Goal: Transaction & Acquisition: Purchase product/service

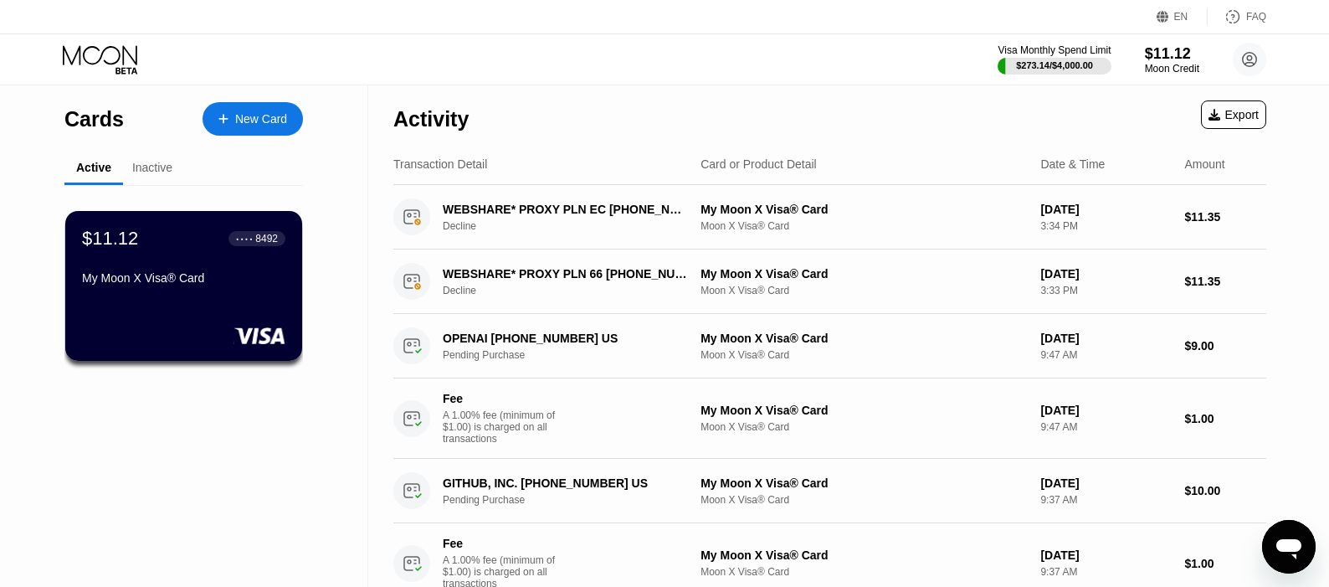
click at [1173, 56] on div "$11.12" at bounding box center [1172, 54] width 54 height 18
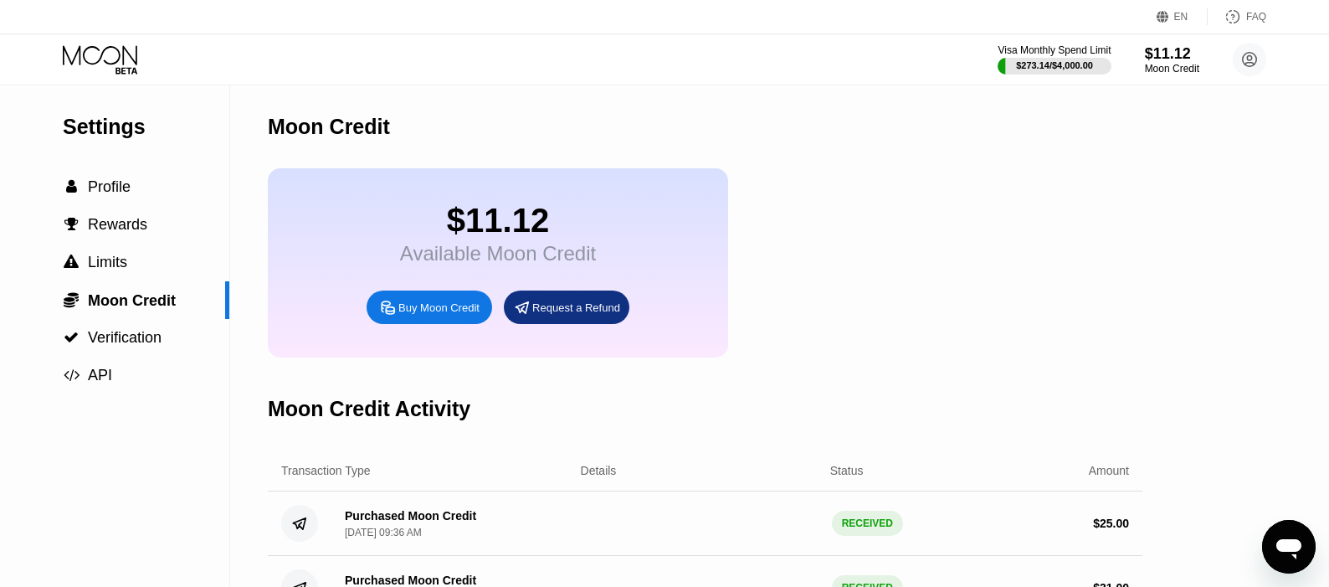
click at [442, 341] on div "$11.12 Available Moon Credit Buy Moon Credit Request a Refund" at bounding box center [498, 262] width 460 height 189
click at [444, 324] on div "Buy Moon Credit" at bounding box center [430, 306] width 126 height 33
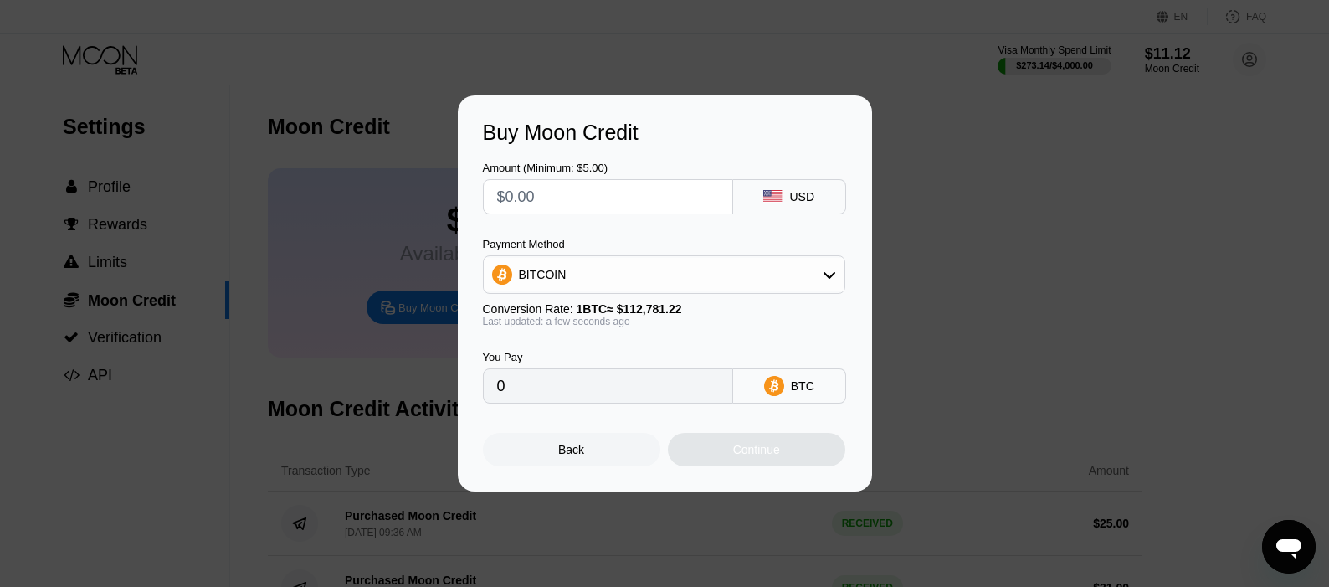
click at [614, 203] on input "text" at bounding box center [608, 196] width 222 height 33
click at [613, 204] on input "text" at bounding box center [608, 196] width 222 height 33
type input "$5"
type input "0.00004434"
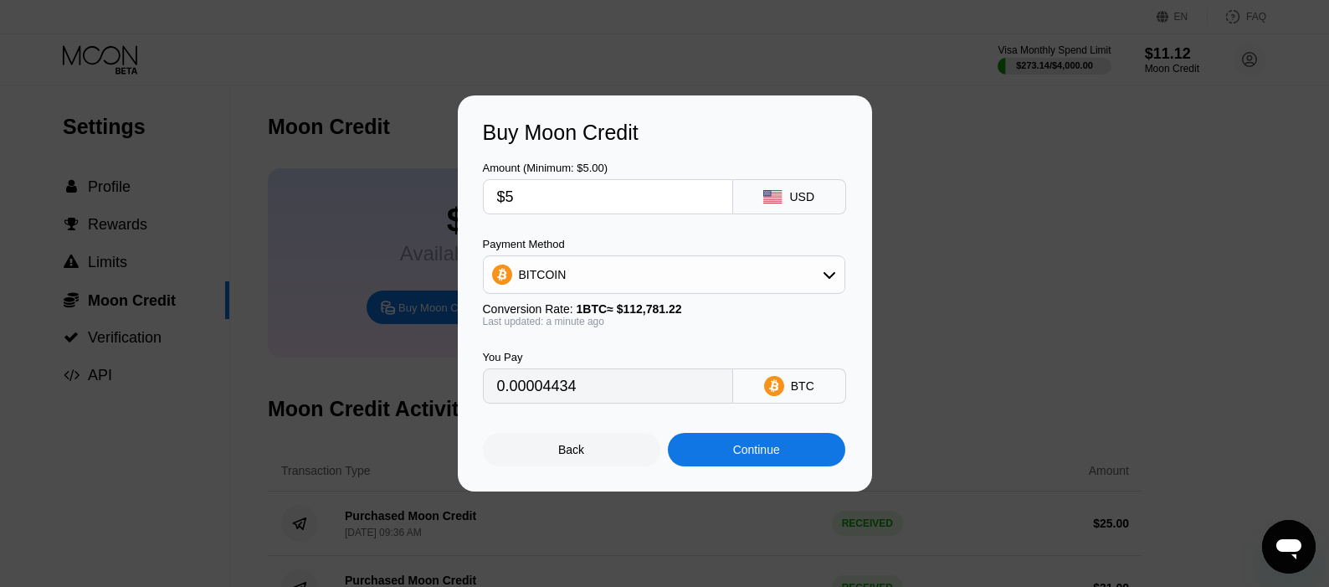
type input "$5"
drag, startPoint x: 671, startPoint y: 449, endPoint x: 684, endPoint y: 450, distance: 12.7
click at [677, 449] on div "Continue" at bounding box center [756, 449] width 177 height 33
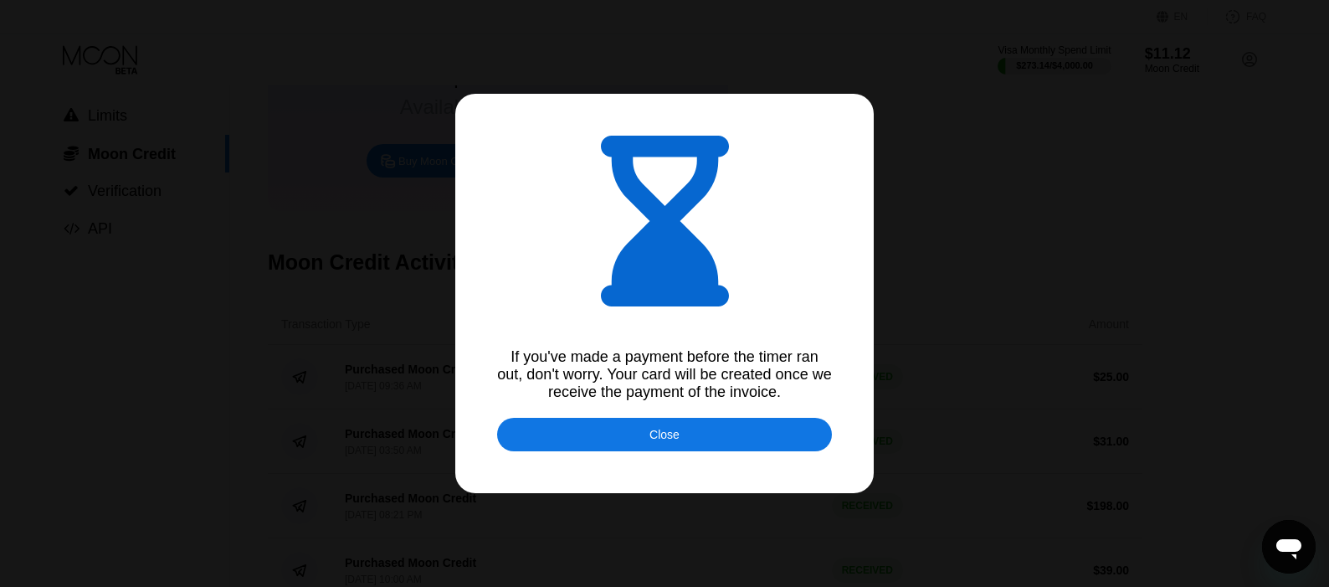
scroll to position [502, 0]
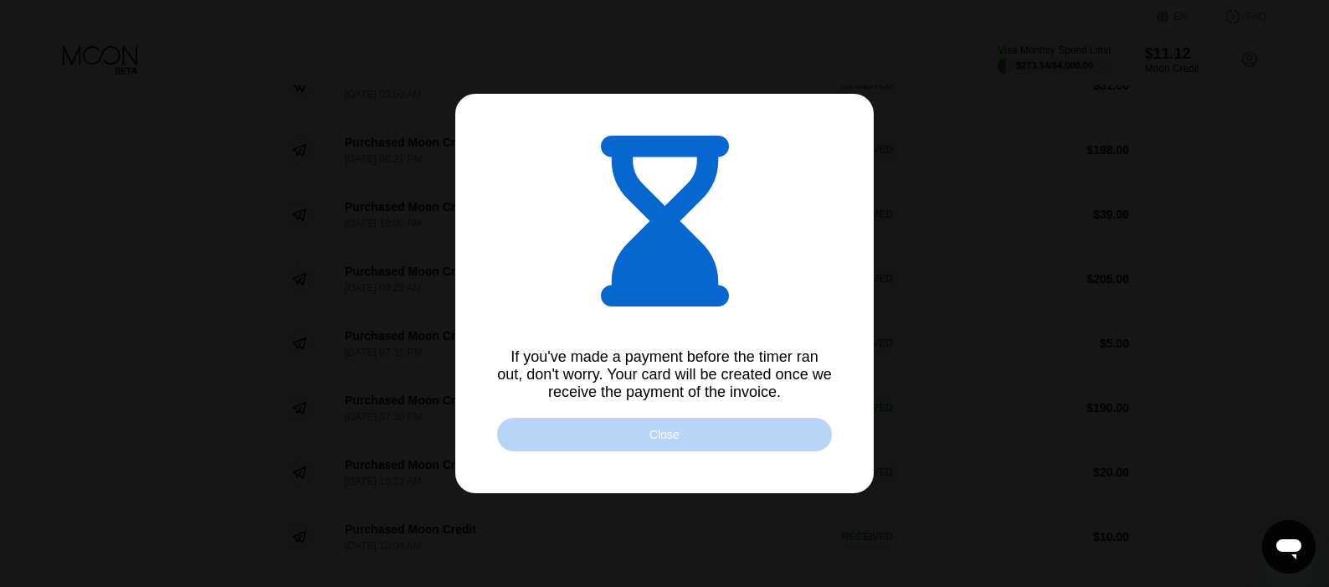
click at [734, 449] on div "Close" at bounding box center [664, 434] width 335 height 33
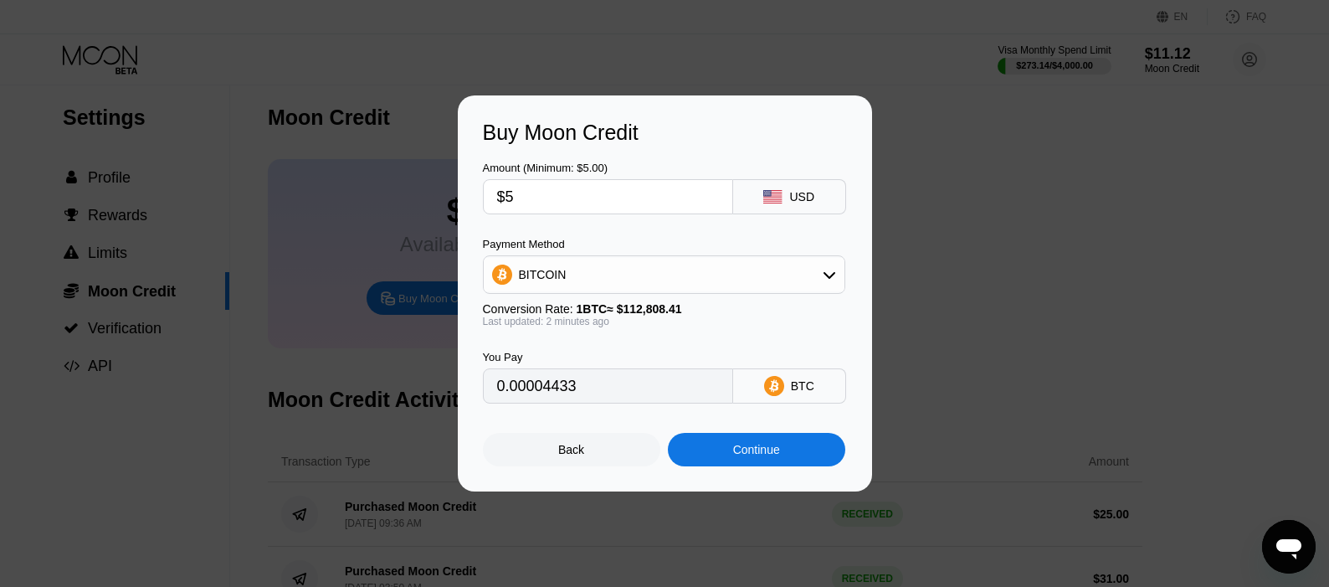
scroll to position [0, 0]
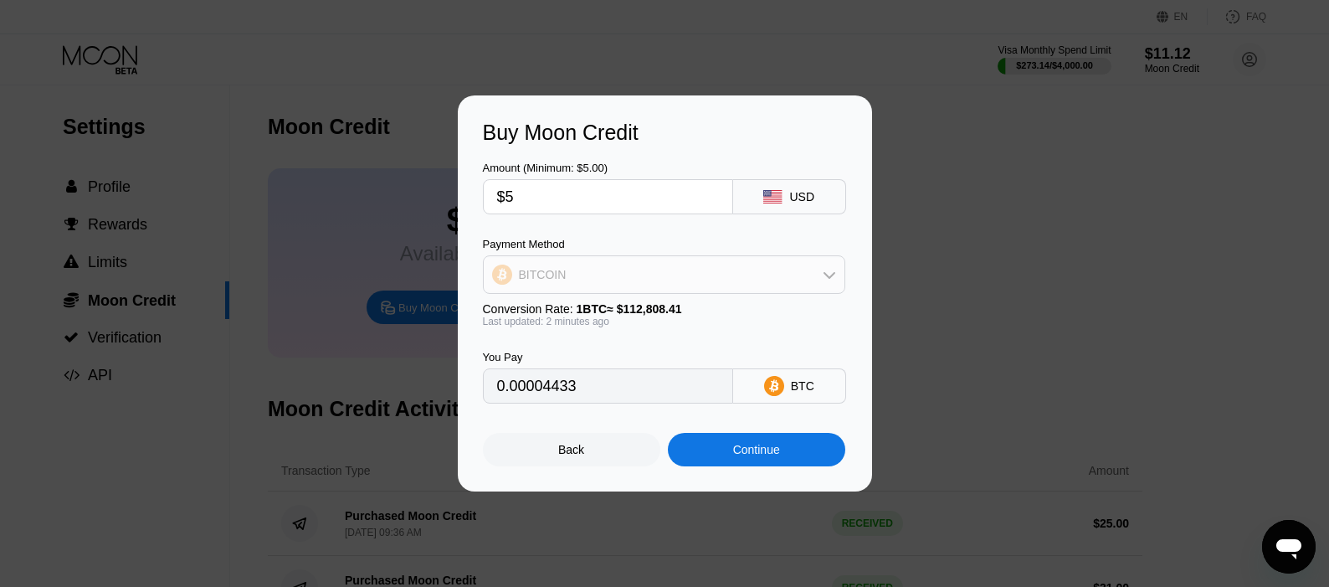
click at [579, 265] on div "BITCOIN" at bounding box center [664, 274] width 361 height 33
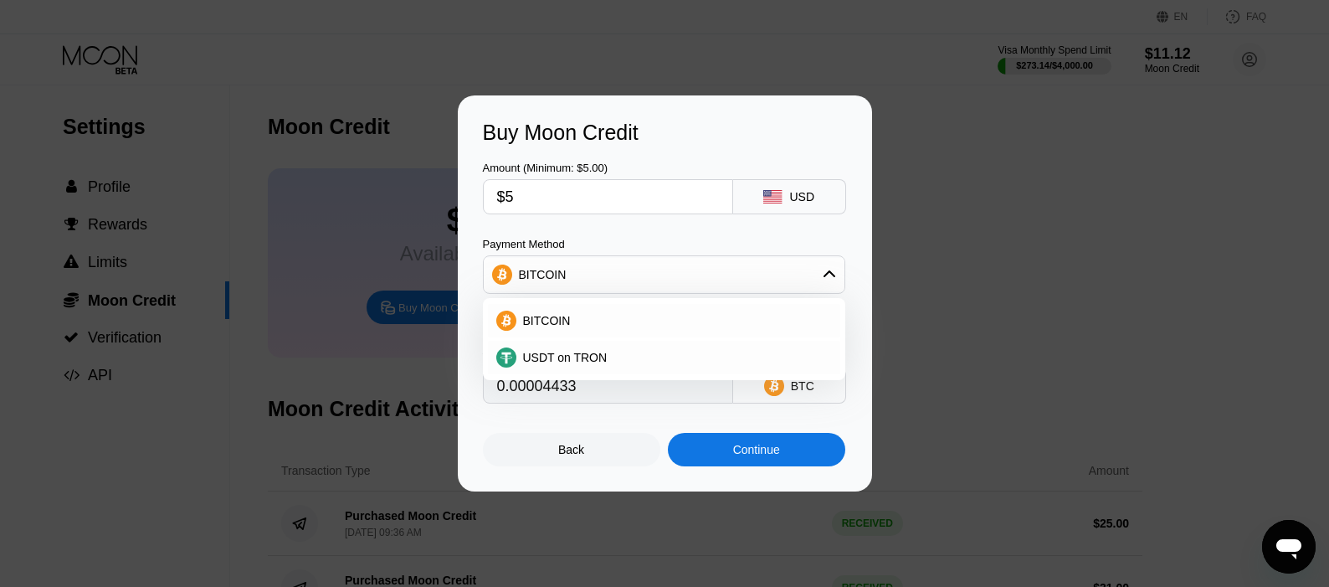
click at [579, 265] on div "BITCOIN" at bounding box center [664, 274] width 361 height 33
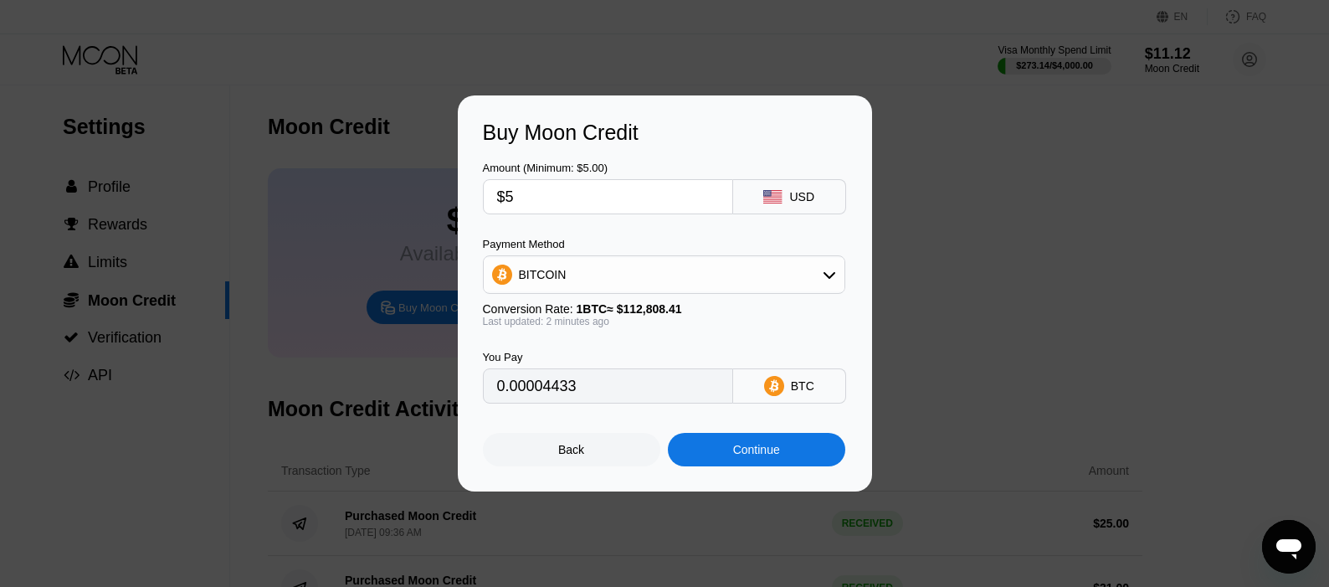
click at [633, 161] on div "Amount (Minimum: $5.00)" at bounding box center [608, 167] width 250 height 13
click at [606, 188] on input "$5" at bounding box center [608, 196] width 222 height 33
click at [777, 235] on div "Amount (Minimum: $5.00) $5 USD Payment Method BITCOIN Conversion Rate: 1 BTC ≈ …" at bounding box center [665, 274] width 364 height 259
click at [777, 236] on div "Amount (Minimum: $5.00) $5 USD Payment Method BITCOIN Conversion Rate: 1 BTC ≈ …" at bounding box center [665, 274] width 364 height 259
click at [704, 213] on div "Amount (Minimum: $5.00) $5 USD Payment Method BITCOIN Conversion Rate: 1 BTC ≈ …" at bounding box center [665, 274] width 364 height 259
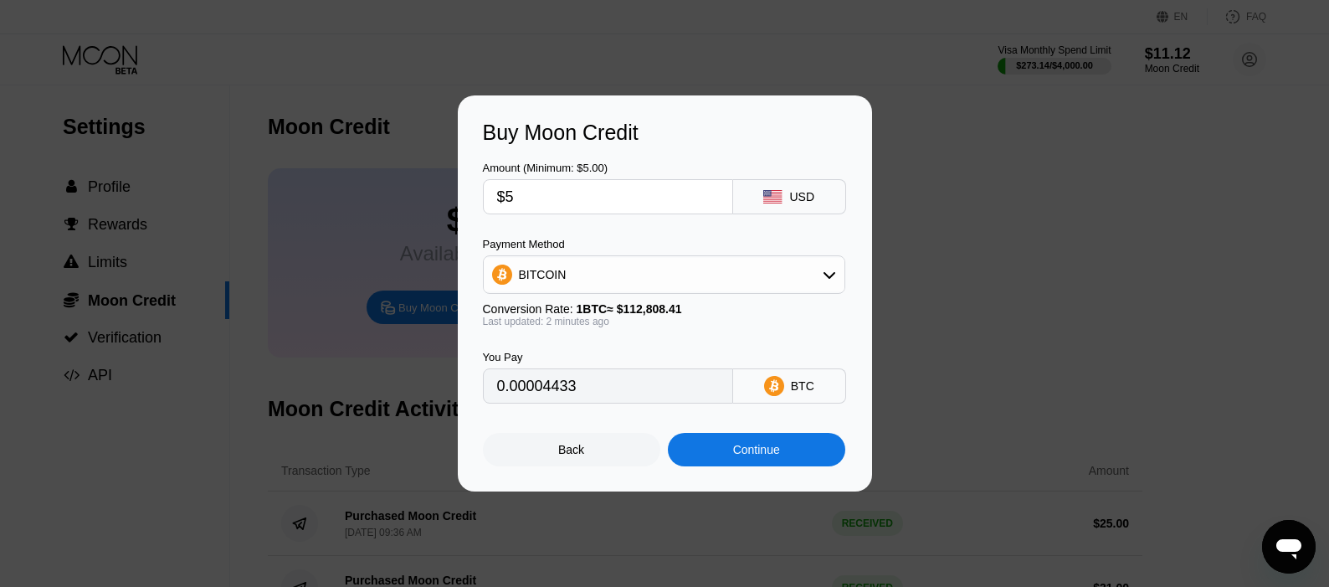
drag, startPoint x: 657, startPoint y: 222, endPoint x: 627, endPoint y: 205, distance: 34.5
click at [653, 219] on div "Amount (Minimum: $5.00) $5 USD Payment Method BITCOIN Conversion Rate: 1 BTC ≈ …" at bounding box center [665, 274] width 364 height 259
click at [627, 205] on input "$5" at bounding box center [608, 196] width 222 height 33
type input "0.00004432"
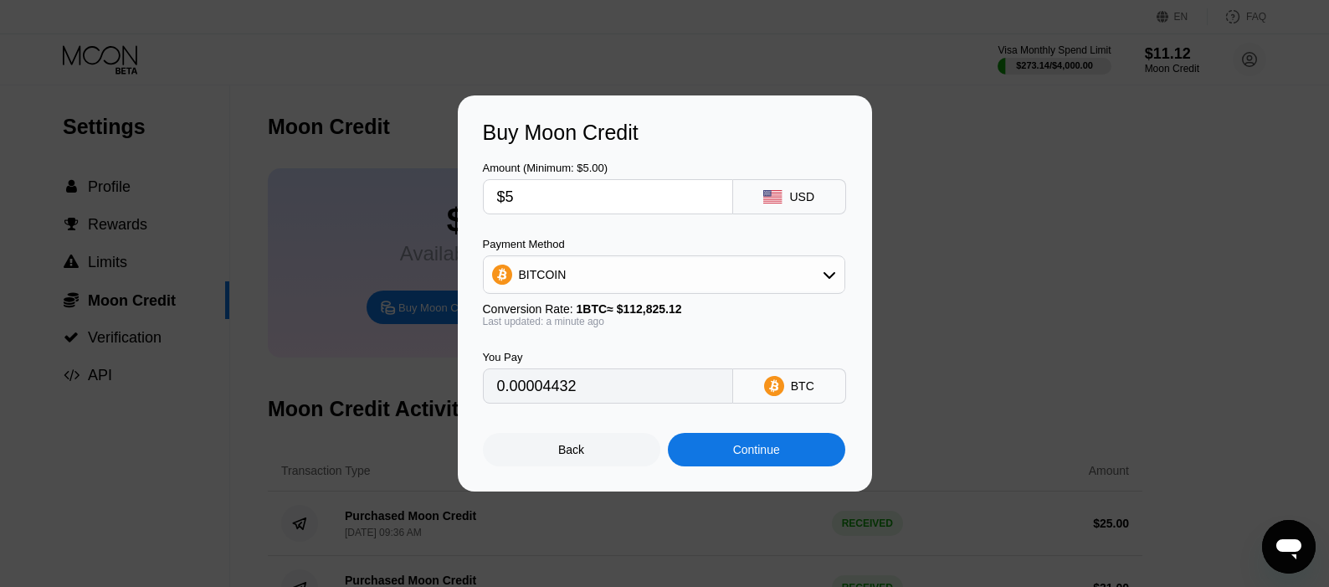
click at [627, 205] on input "$5" at bounding box center [608, 196] width 222 height 33
click at [640, 205] on input "$5" at bounding box center [608, 196] width 222 height 33
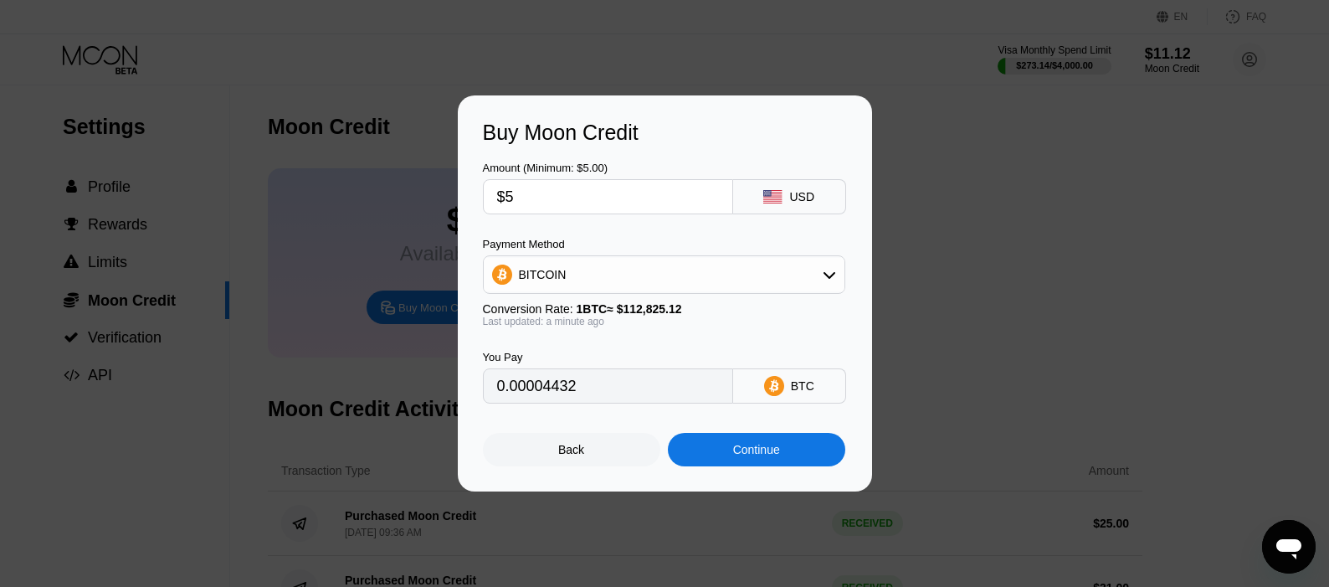
click at [640, 205] on input "$5" at bounding box center [608, 196] width 222 height 33
click at [616, 183] on input "$5" at bounding box center [608, 196] width 222 height 33
type input "$8"
type input "0.00007091"
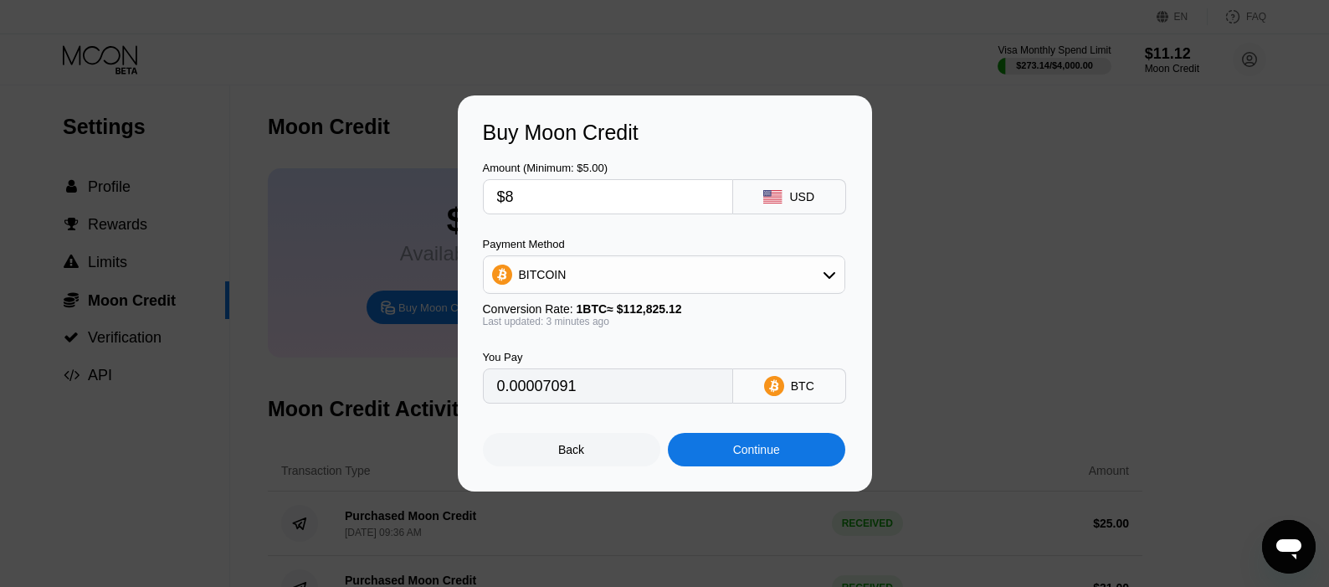
click at [618, 172] on div "Amount (Minimum: $5.00)" at bounding box center [608, 167] width 250 height 13
click at [602, 238] on div "Payment Method" at bounding box center [664, 244] width 362 height 13
click at [591, 231] on div "Amount (Minimum: $5.00) $8 USD Payment Method BITCOIN Conversion Rate: 1 BTC ≈ …" at bounding box center [665, 274] width 364 height 259
click at [560, 189] on input "$8" at bounding box center [608, 196] width 222 height 33
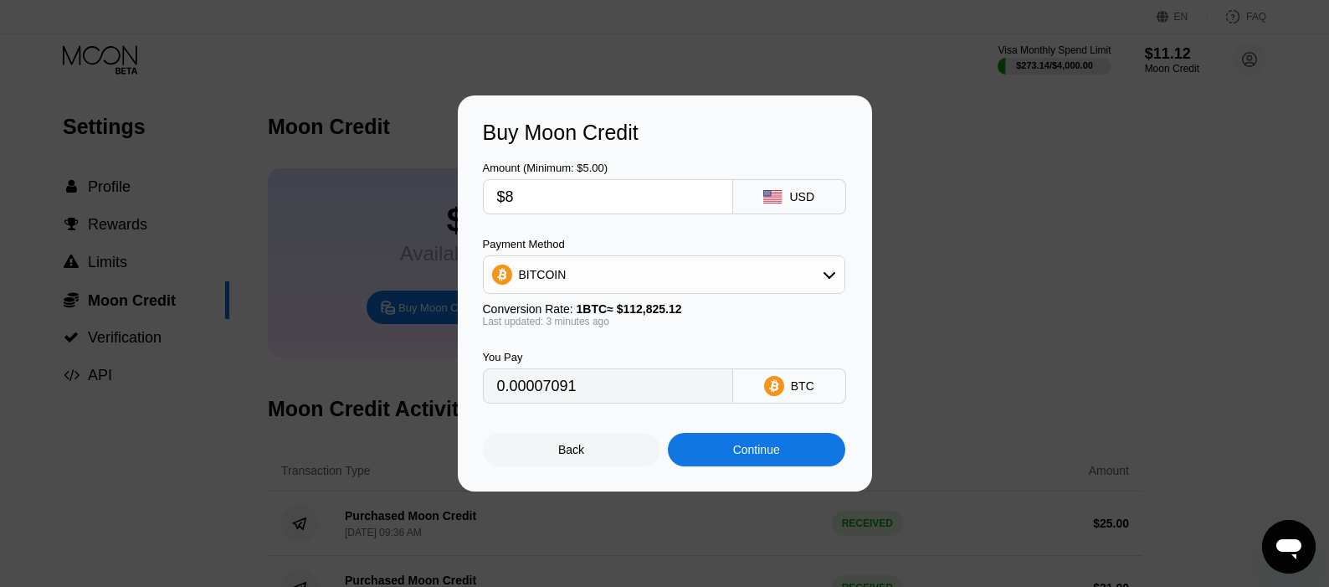
type input "$1"
type input "0.00000887"
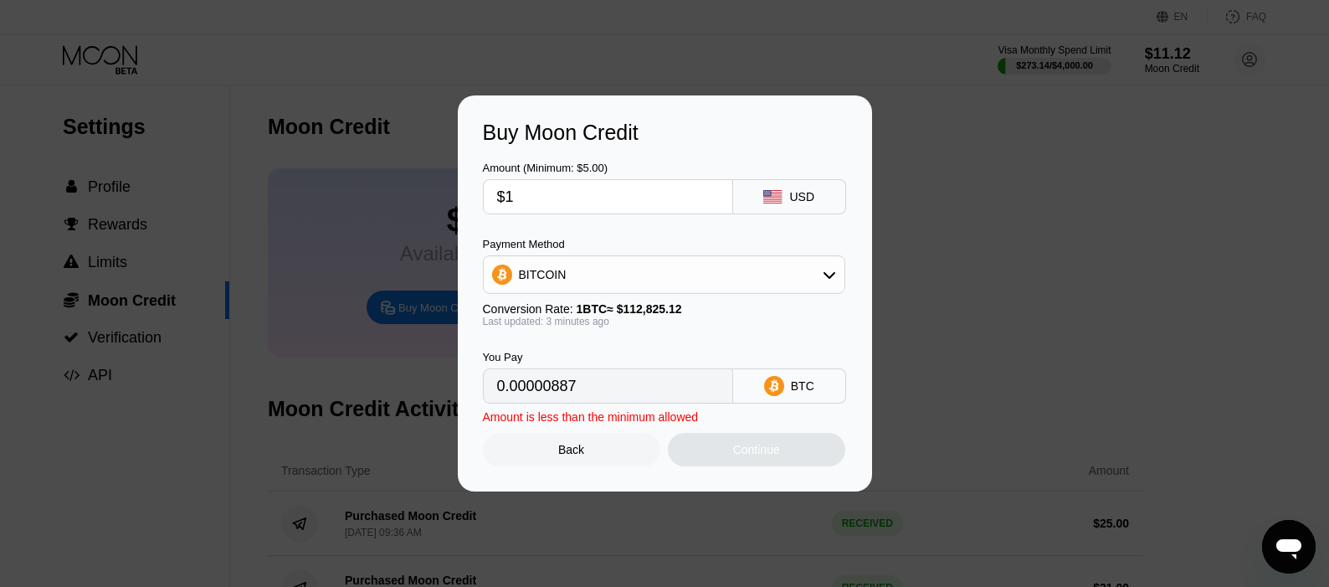
type input "$10"
type input "0.00008864"
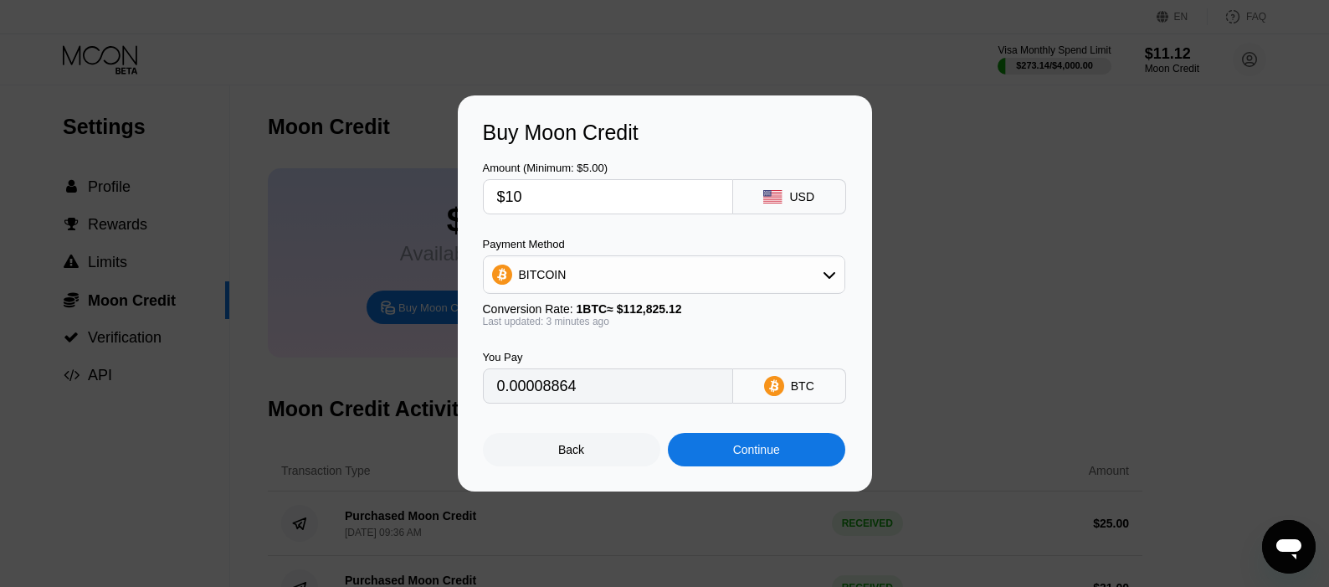
type input "$10"
click at [756, 446] on div "Continue" at bounding box center [756, 449] width 177 height 33
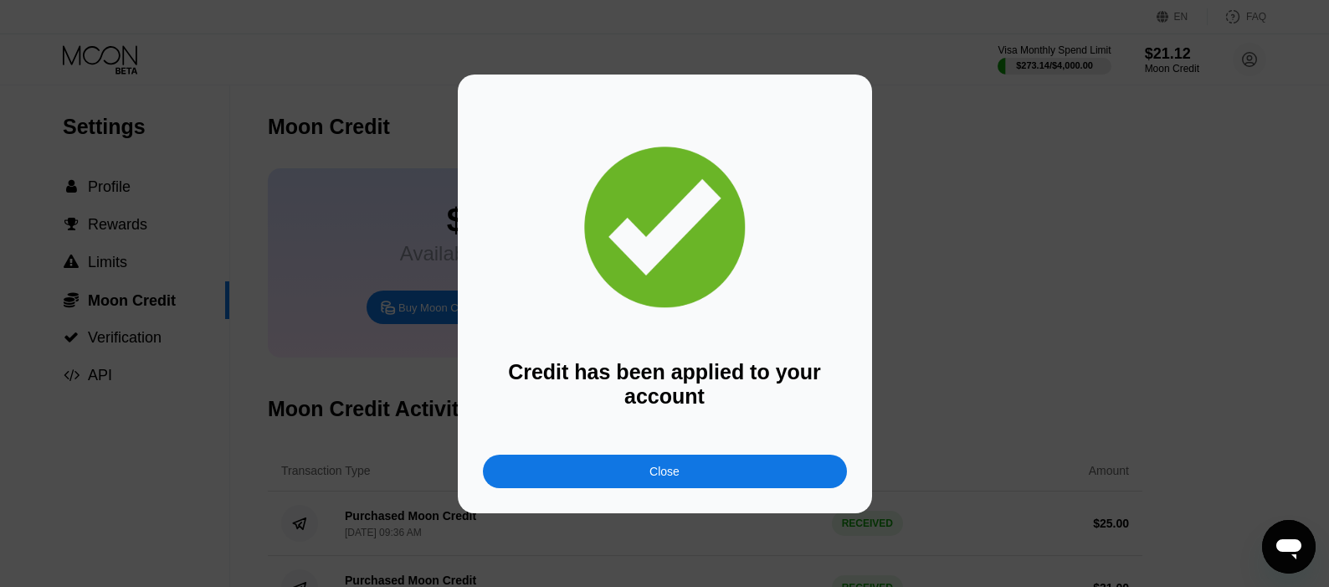
click at [690, 454] on div "Credit has been applied to your account Close" at bounding box center [665, 294] width 364 height 388
click at [693, 463] on div "Close" at bounding box center [665, 470] width 364 height 33
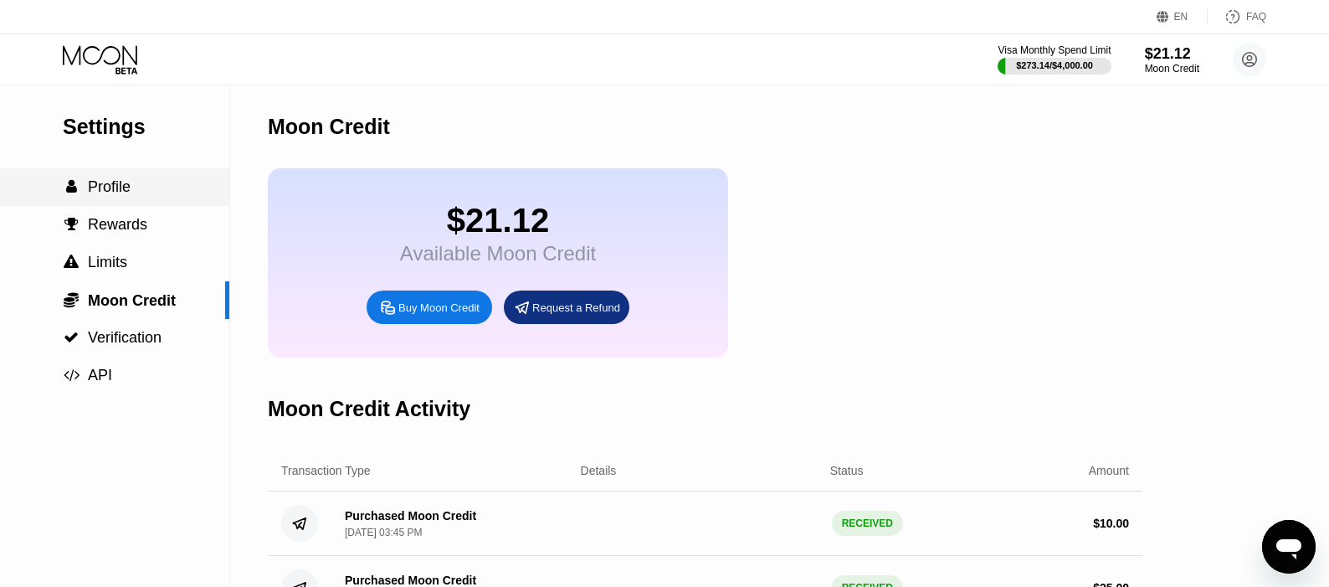
click at [132, 180] on div " Profile" at bounding box center [114, 187] width 229 height 38
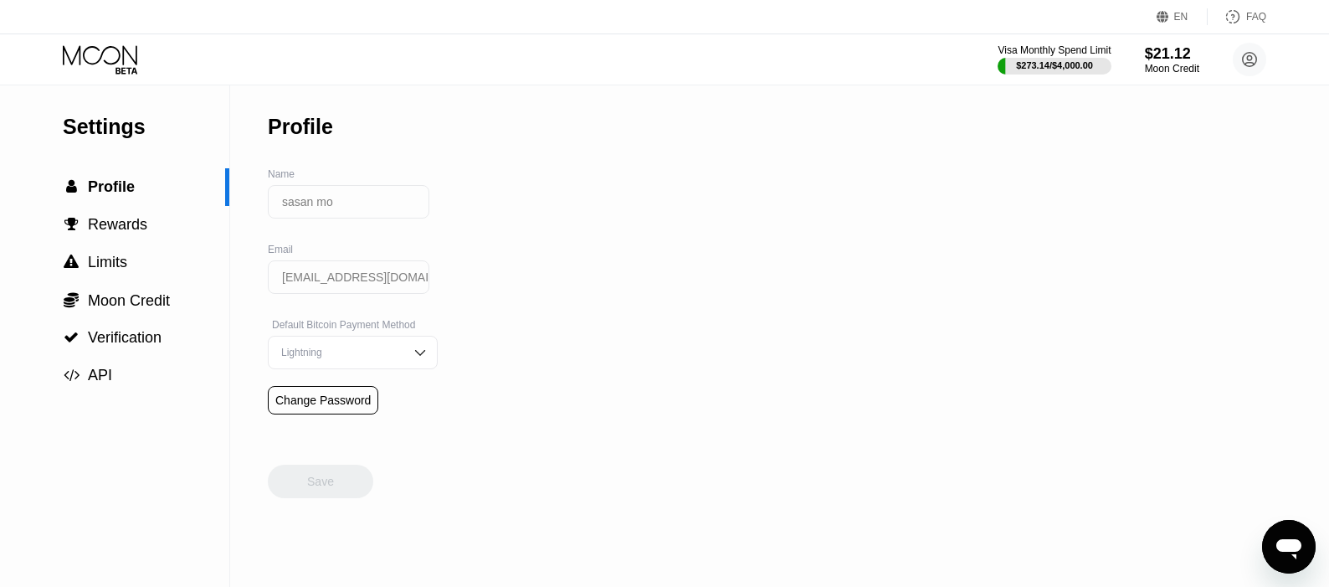
drag, startPoint x: 149, startPoint y: 92, endPoint x: 130, endPoint y: 85, distance: 20.7
click at [149, 91] on div "Settings  Profile  Rewards  Limits  Moon Credit  Verification  API" at bounding box center [114, 239] width 229 height 309
click at [94, 49] on icon at bounding box center [102, 59] width 78 height 29
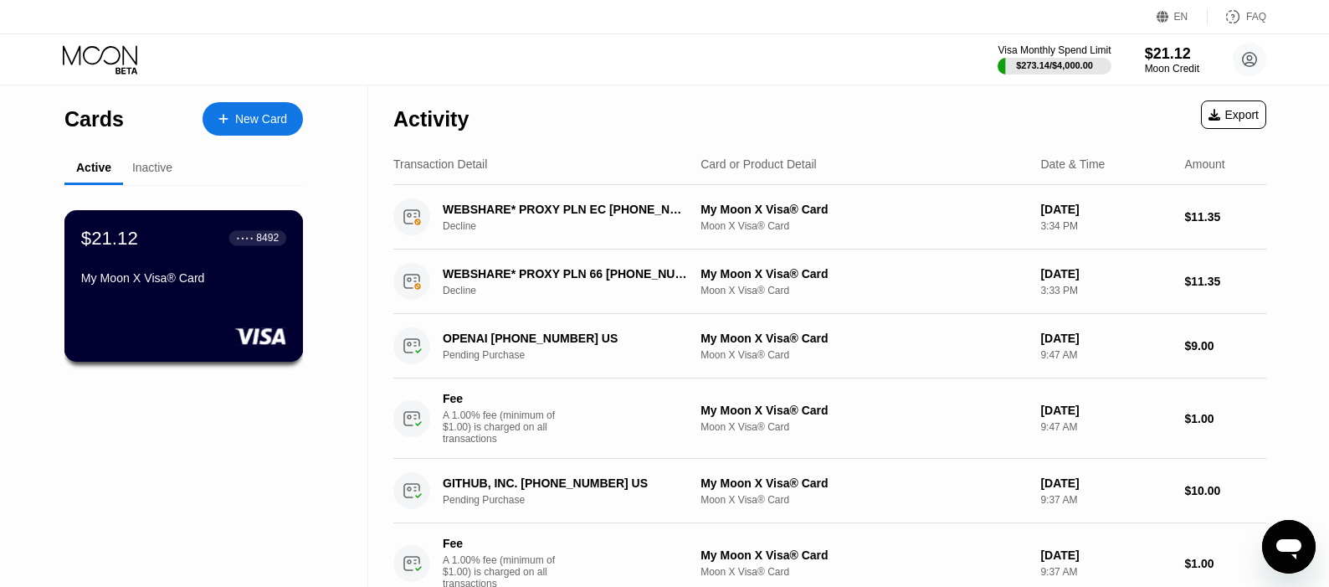
drag, startPoint x: 237, startPoint y: 205, endPoint x: 220, endPoint y: 255, distance: 52.9
click at [220, 255] on div "$21.12 ● ● ● ● 8492 My Moon X Visa® Card" at bounding box center [183, 259] width 205 height 64
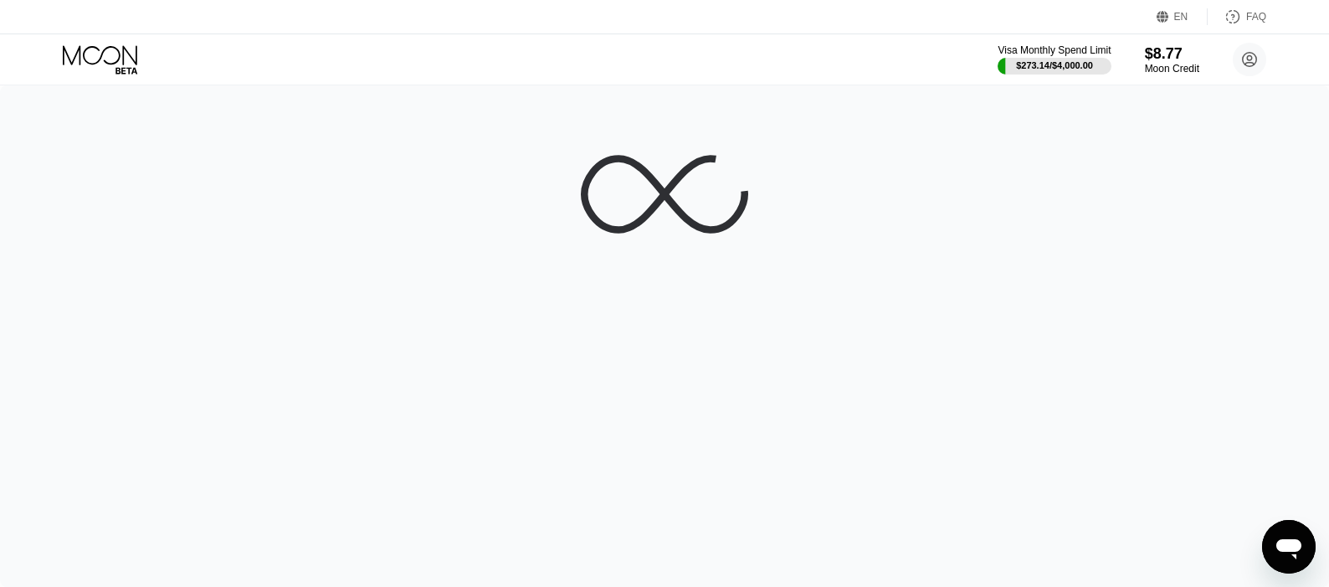
drag, startPoint x: 561, startPoint y: 104, endPoint x: 499, endPoint y: 110, distance: 63.0
click at [488, 105] on div at bounding box center [664, 335] width 1329 height 501
